Goal: Information Seeking & Learning: Learn about a topic

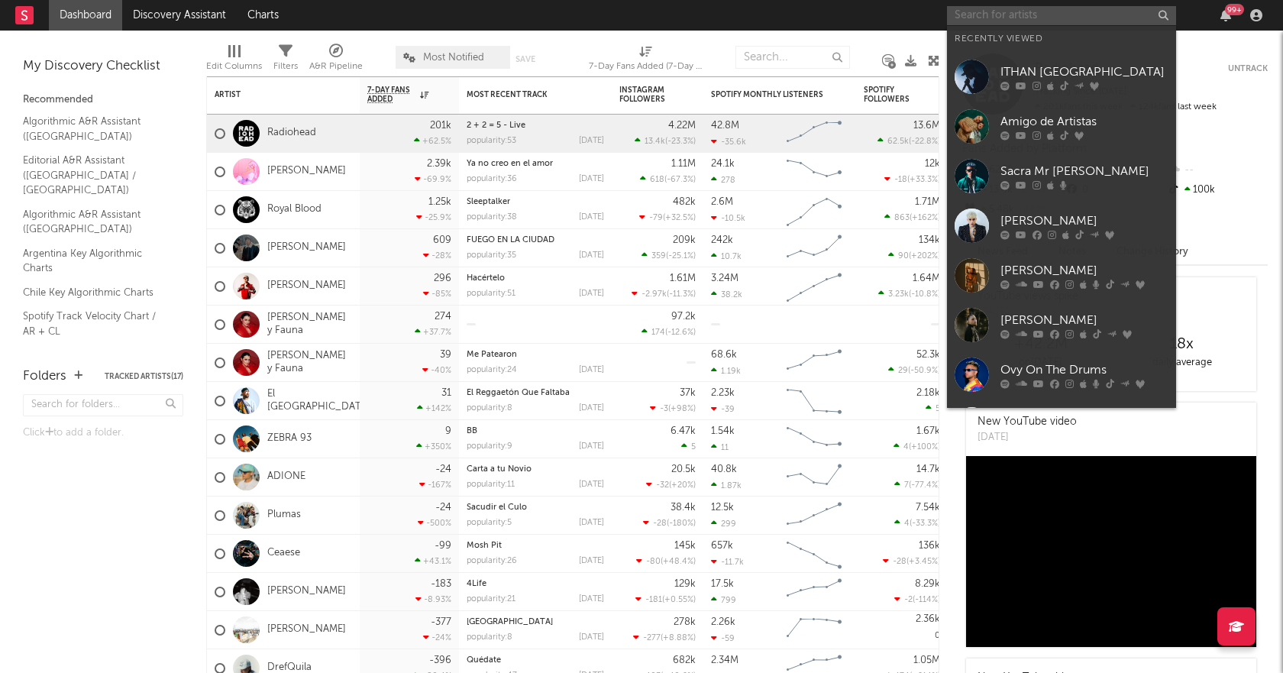
click at [1017, 20] on input "text" at bounding box center [1061, 15] width 229 height 19
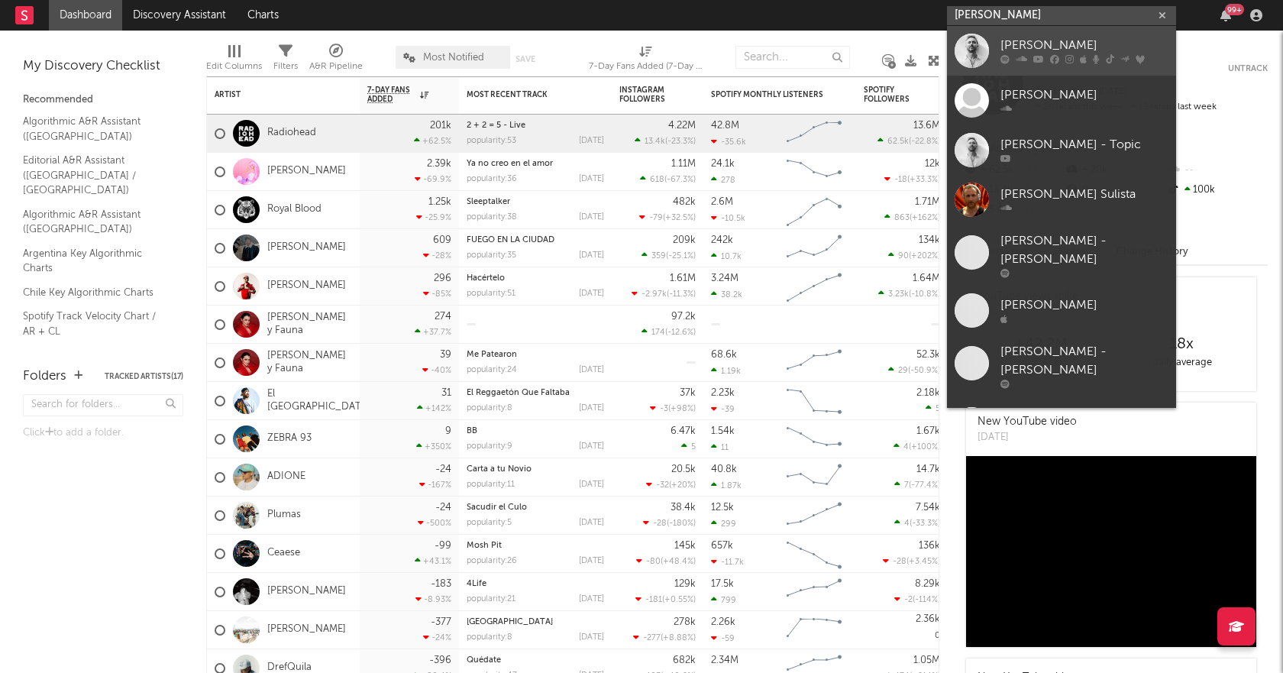
type input "[PERSON_NAME]"
click at [1062, 47] on div "[PERSON_NAME]" at bounding box center [1084, 46] width 168 height 18
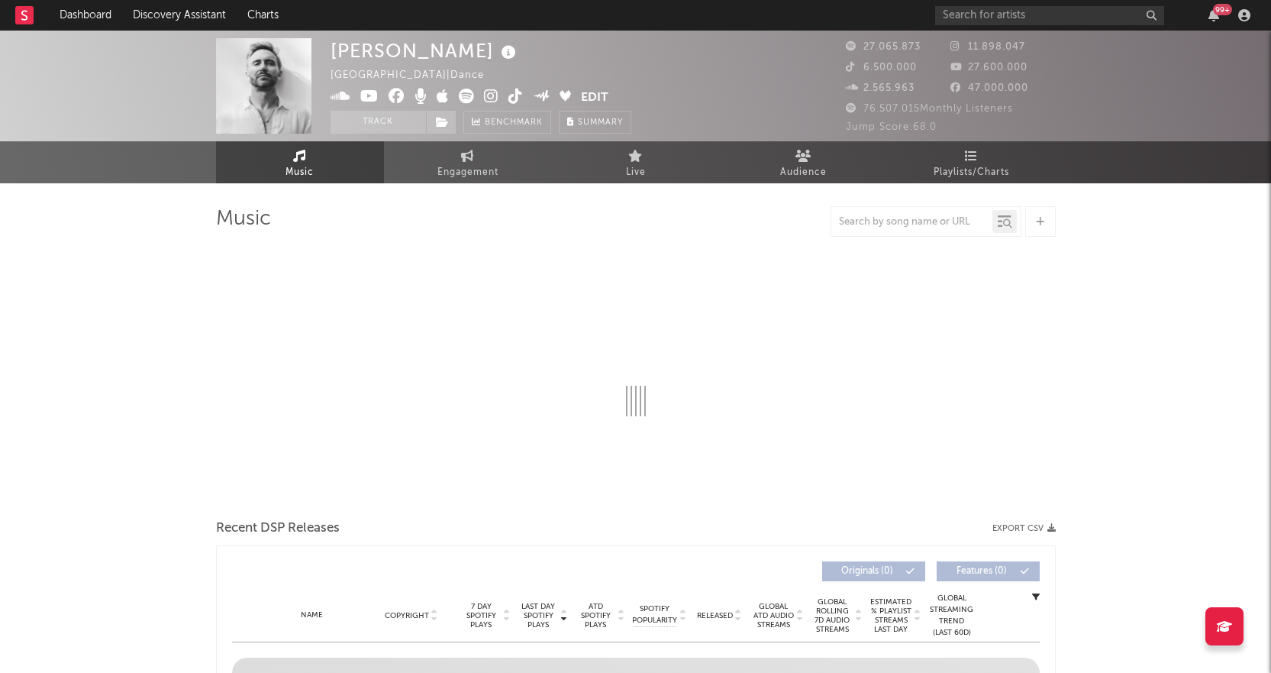
select select "6m"
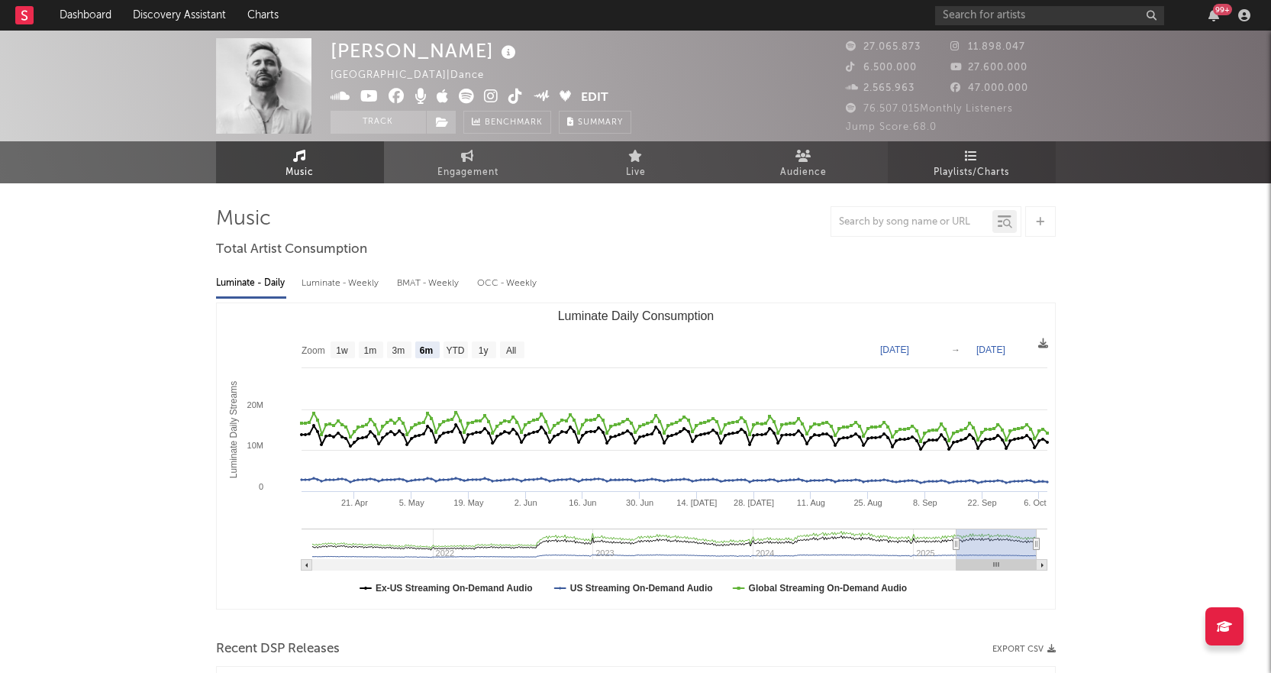
click at [956, 150] on link "Playlists/Charts" at bounding box center [972, 162] width 168 height 42
